Goal: Task Accomplishment & Management: Use online tool/utility

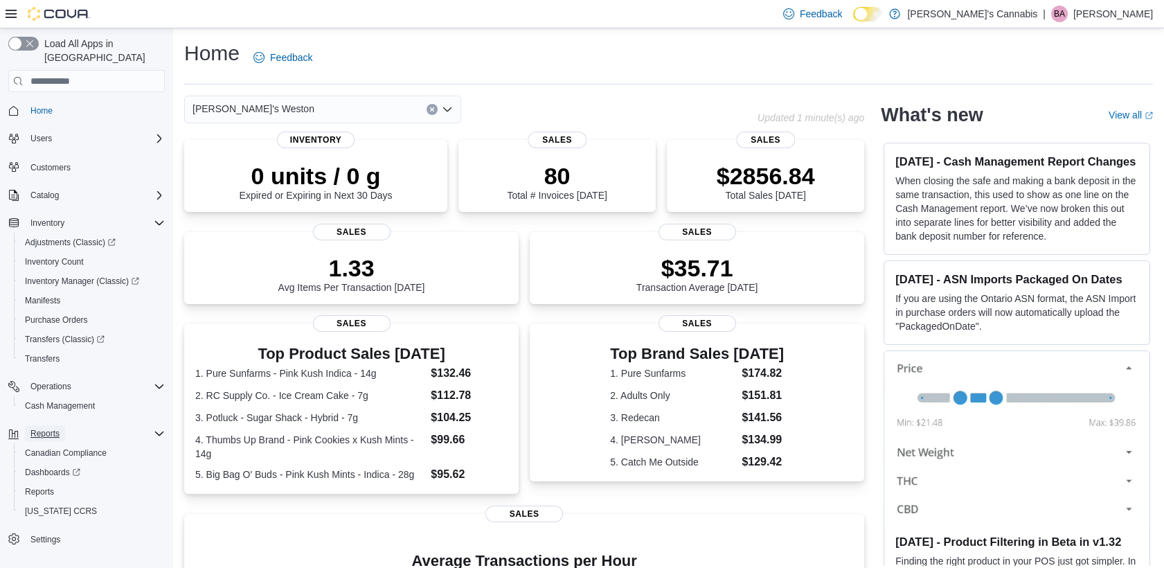
click at [44, 428] on span "Reports" at bounding box center [44, 433] width 29 height 11
click at [52, 428] on span "Reports" at bounding box center [44, 433] width 29 height 11
click at [44, 486] on span "Reports" at bounding box center [39, 491] width 29 height 11
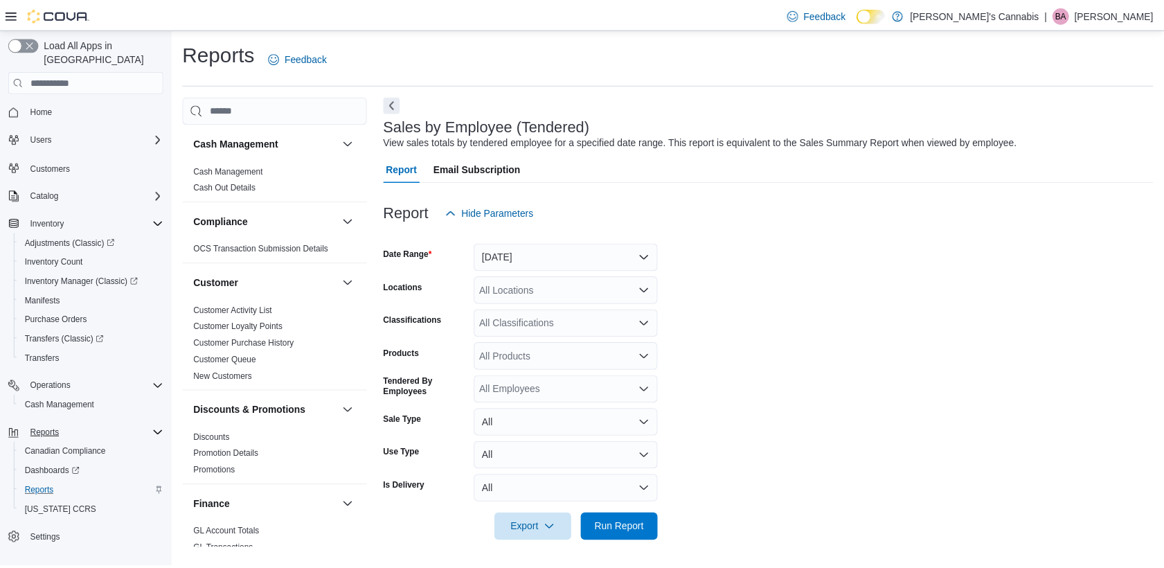
scroll to position [1, 0]
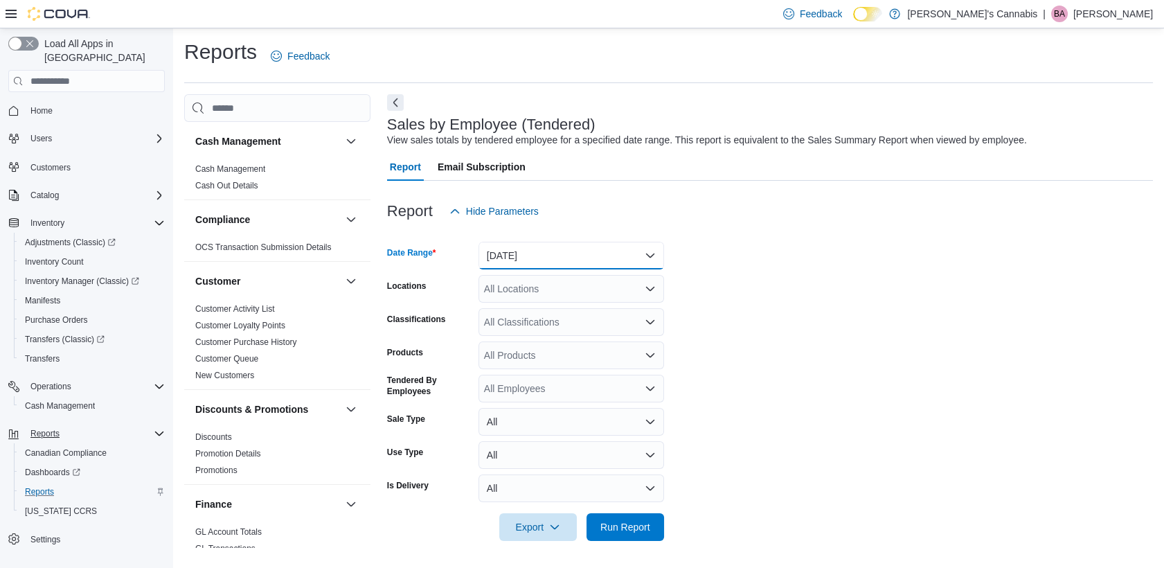
click at [620, 242] on button "[DATE]" at bounding box center [571, 256] width 186 height 28
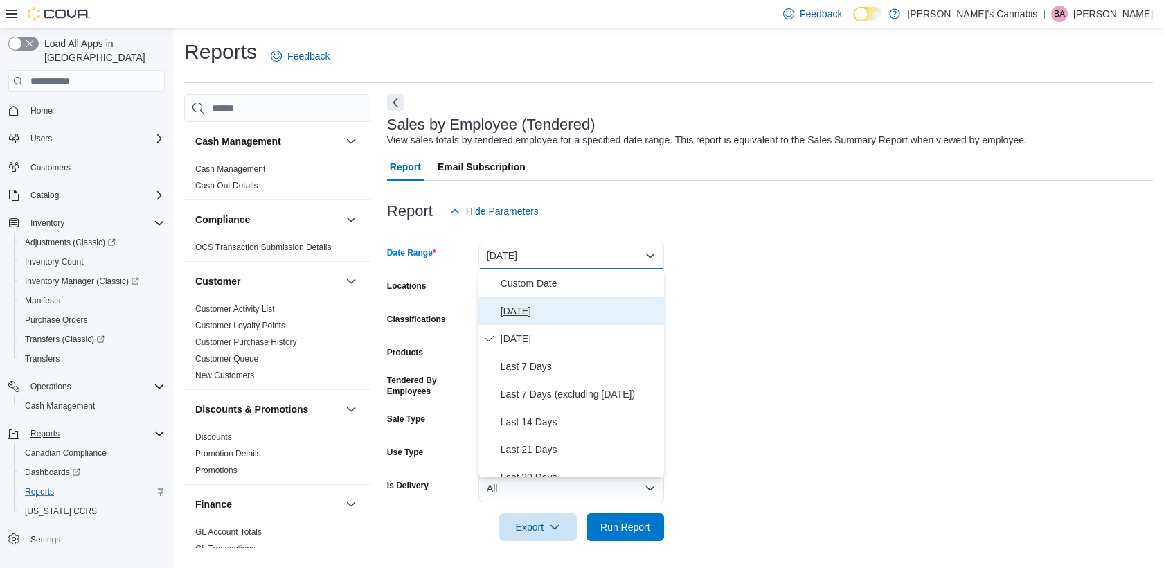
click at [508, 319] on button "[DATE]" at bounding box center [571, 311] width 186 height 28
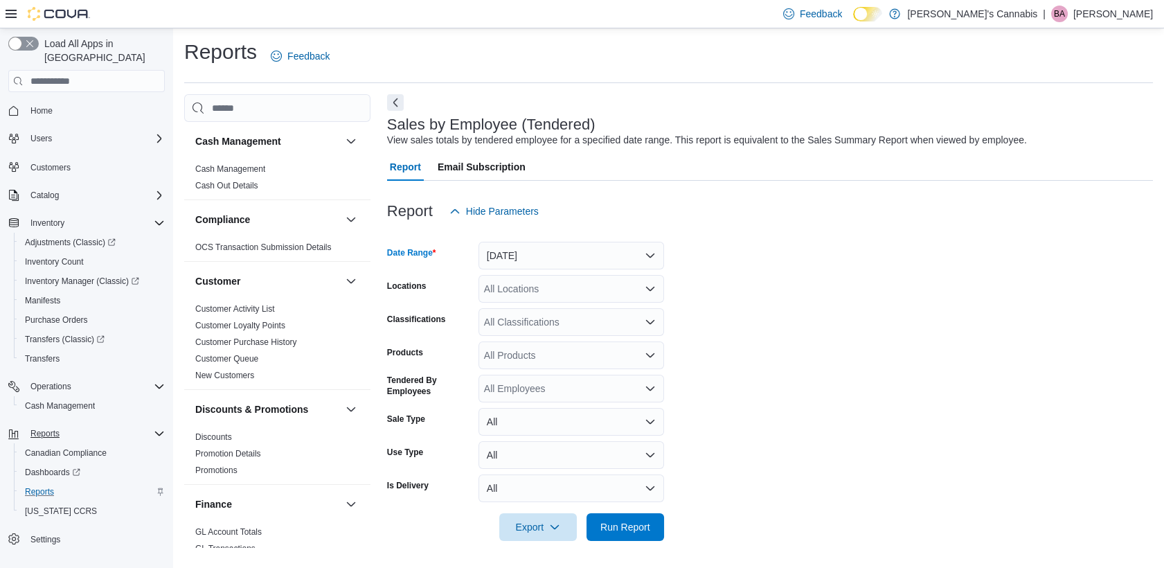
click at [615, 511] on div at bounding box center [770, 507] width 766 height 11
click at [615, 518] on span "Run Report" at bounding box center [625, 526] width 61 height 28
click at [598, 280] on div "All Locations" at bounding box center [571, 290] width 186 height 28
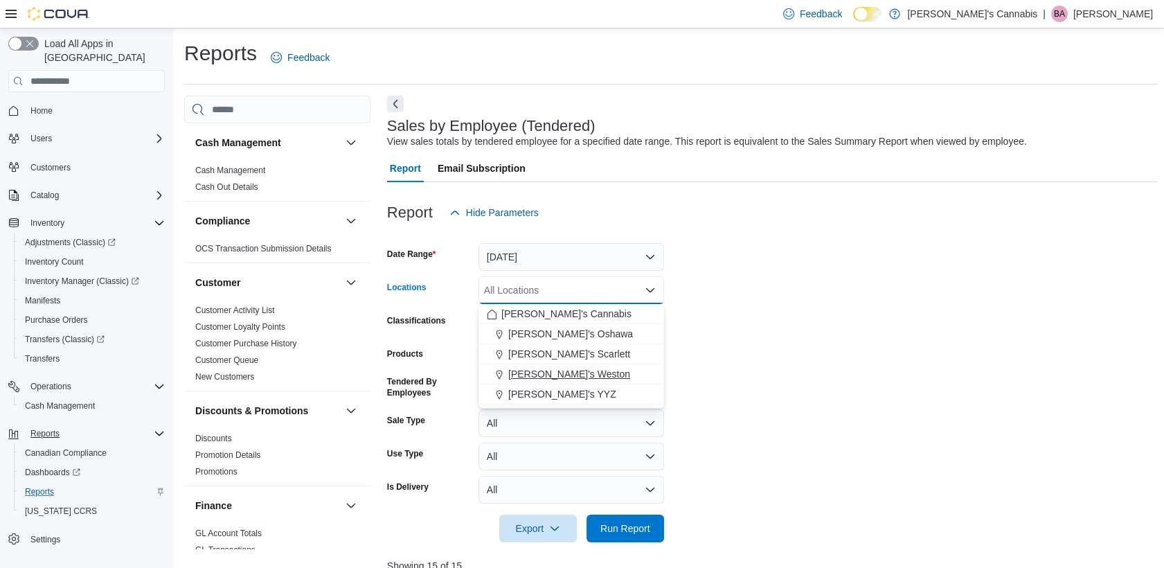
click at [532, 368] on span "[PERSON_NAME]'s Weston" at bounding box center [569, 374] width 122 height 14
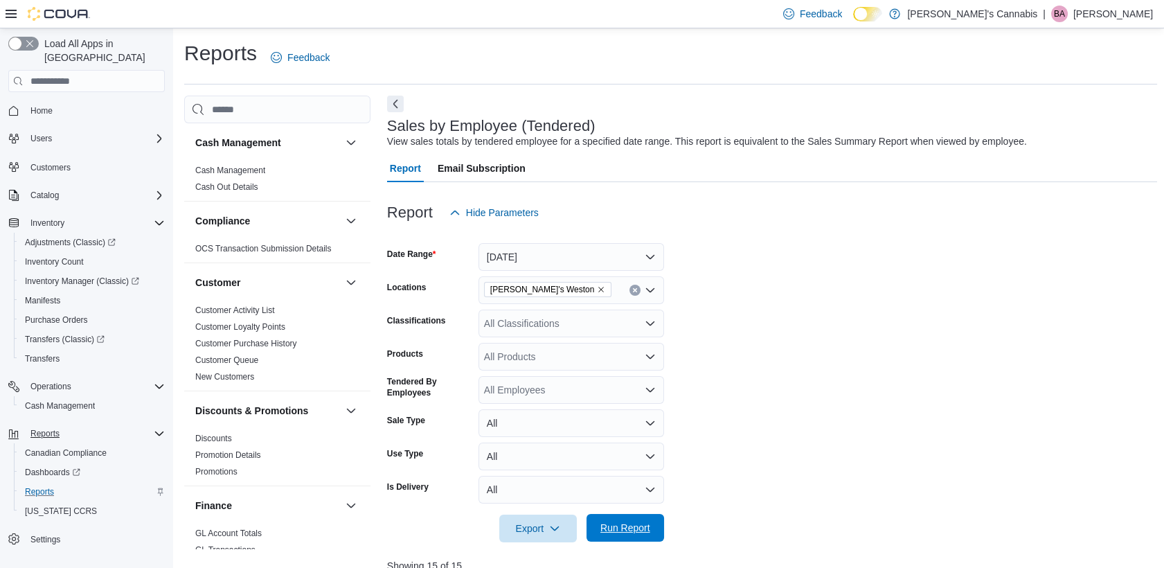
click at [617, 526] on span "Run Report" at bounding box center [625, 528] width 50 height 14
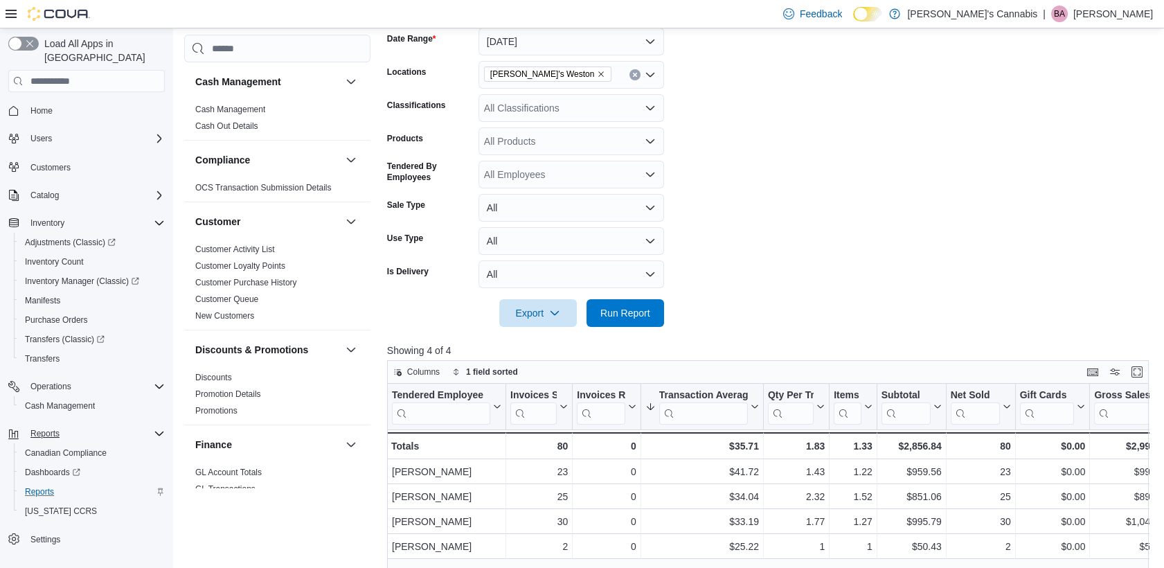
scroll to position [216, 0]
click at [647, 310] on span "Run Report" at bounding box center [625, 312] width 50 height 14
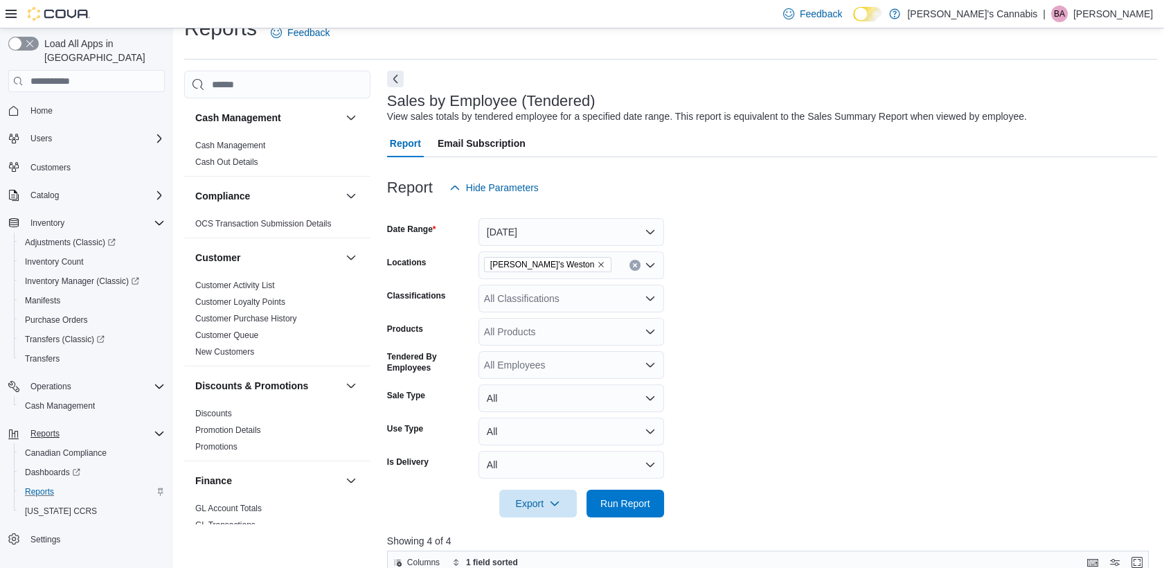
scroll to position [0, 0]
